Goal: Transaction & Acquisition: Purchase product/service

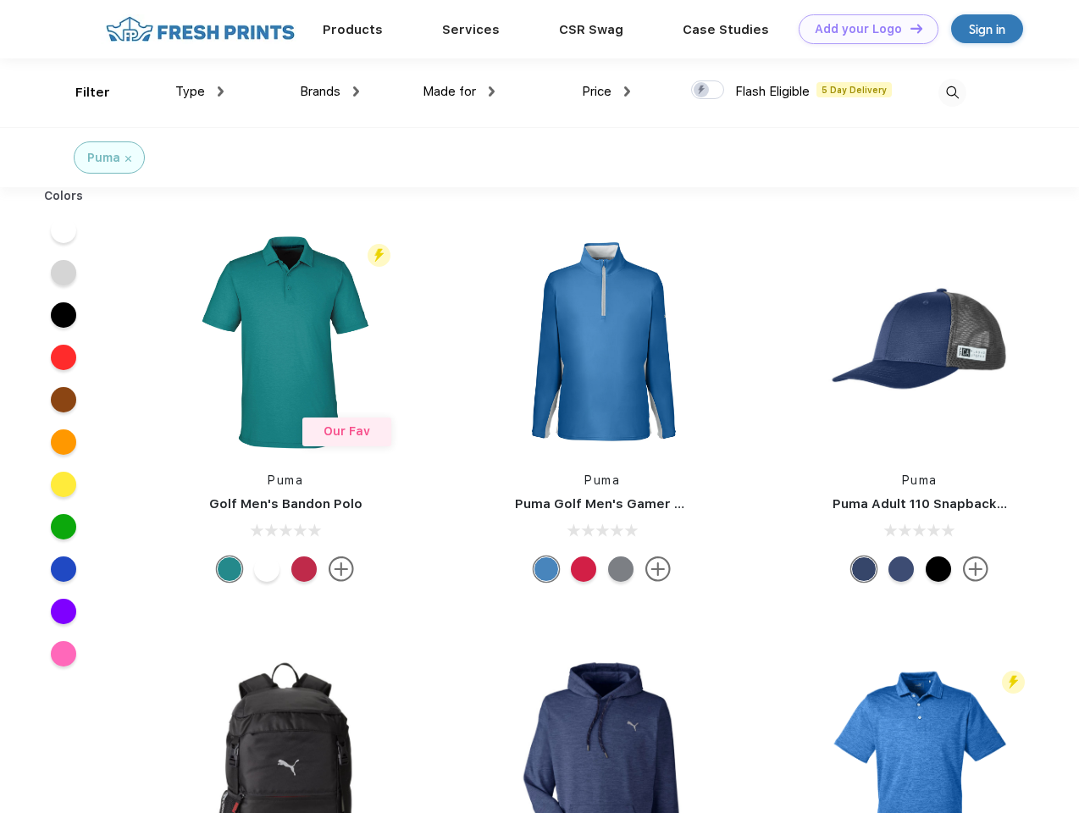
click at [862, 29] on link "Add your Logo Design Tool" at bounding box center [868, 29] width 140 height 30
click at [0, 0] on div "Design Tool" at bounding box center [0, 0] width 0 height 0
click at [908, 28] on link "Add your Logo Design Tool" at bounding box center [868, 29] width 140 height 30
click at [81, 92] on div "Filter" at bounding box center [92, 92] width 35 height 19
click at [200, 91] on span "Type" at bounding box center [190, 91] width 30 height 15
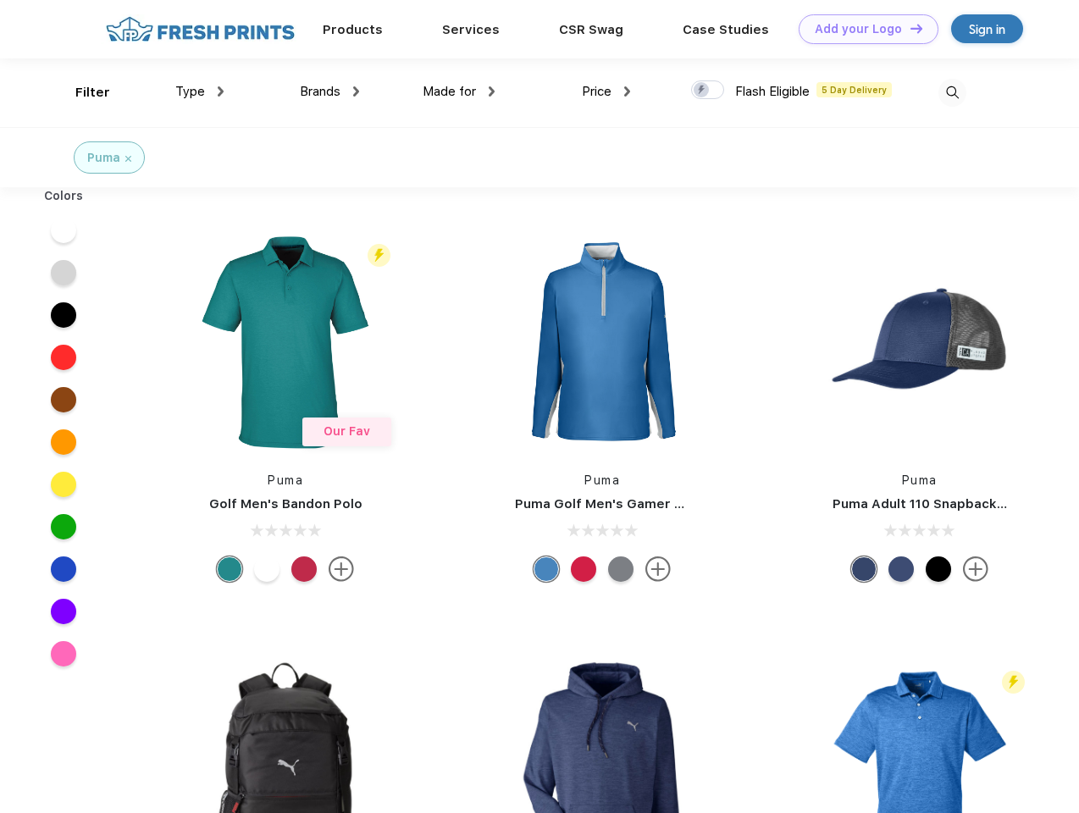
click at [329, 91] on span "Brands" at bounding box center [320, 91] width 41 height 15
click at [459, 91] on span "Made for" at bounding box center [448, 91] width 53 height 15
click at [606, 91] on span "Price" at bounding box center [597, 91] width 30 height 15
click at [708, 91] on div at bounding box center [707, 89] width 33 height 19
click at [702, 91] on input "checkbox" at bounding box center [696, 85] width 11 height 11
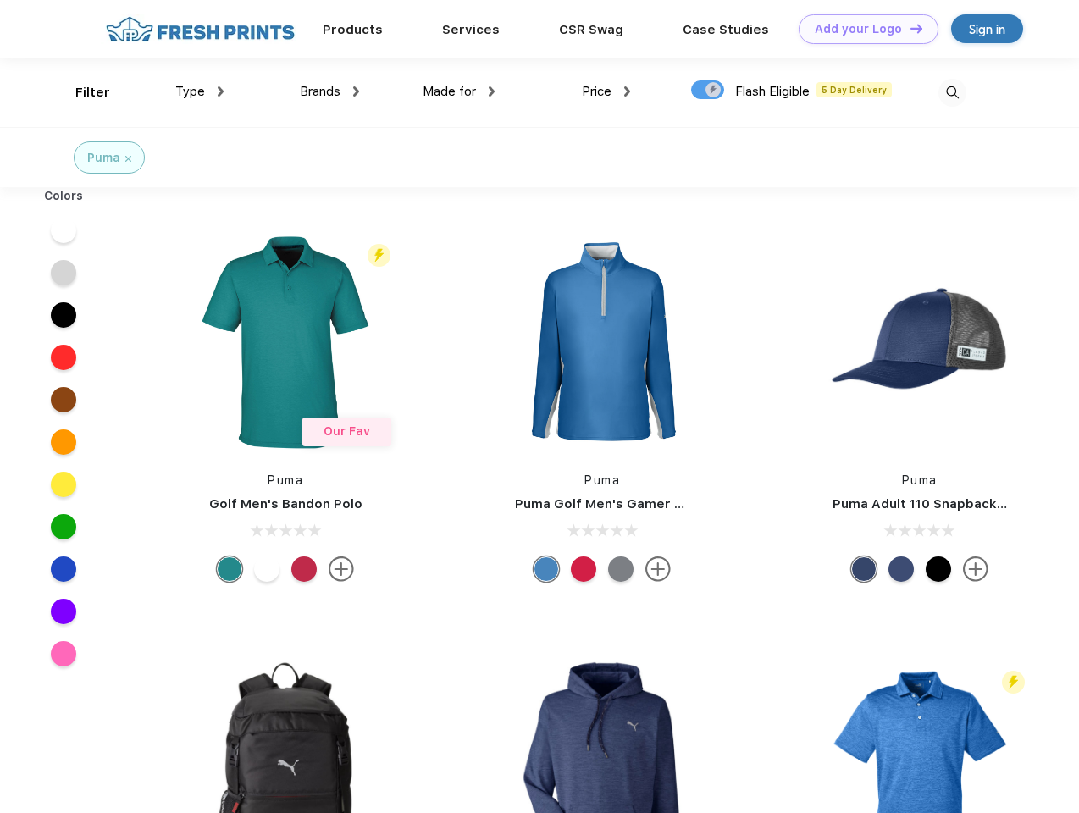
click at [952, 92] on img at bounding box center [952, 93] width 28 height 28
